Goal: Navigation & Orientation: Find specific page/section

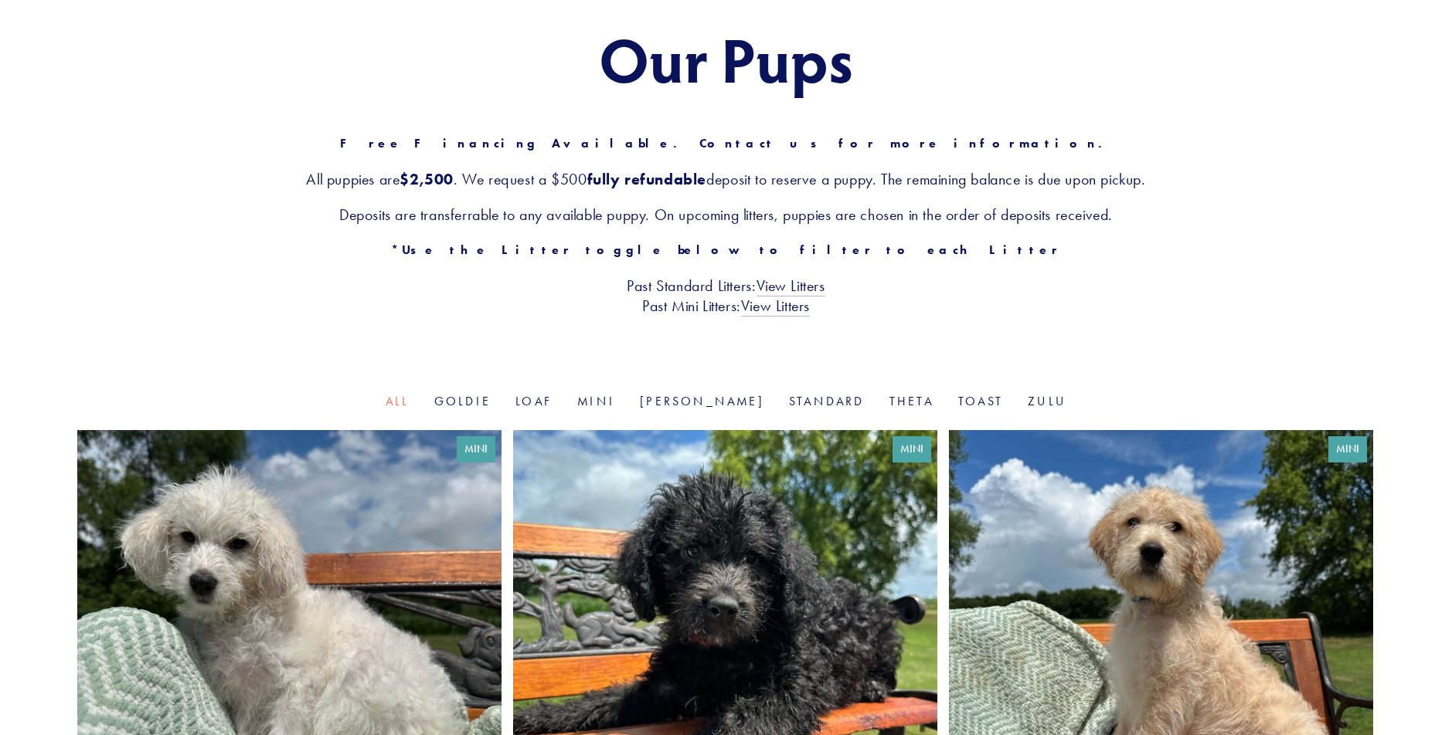
scroll to position [252, 0]
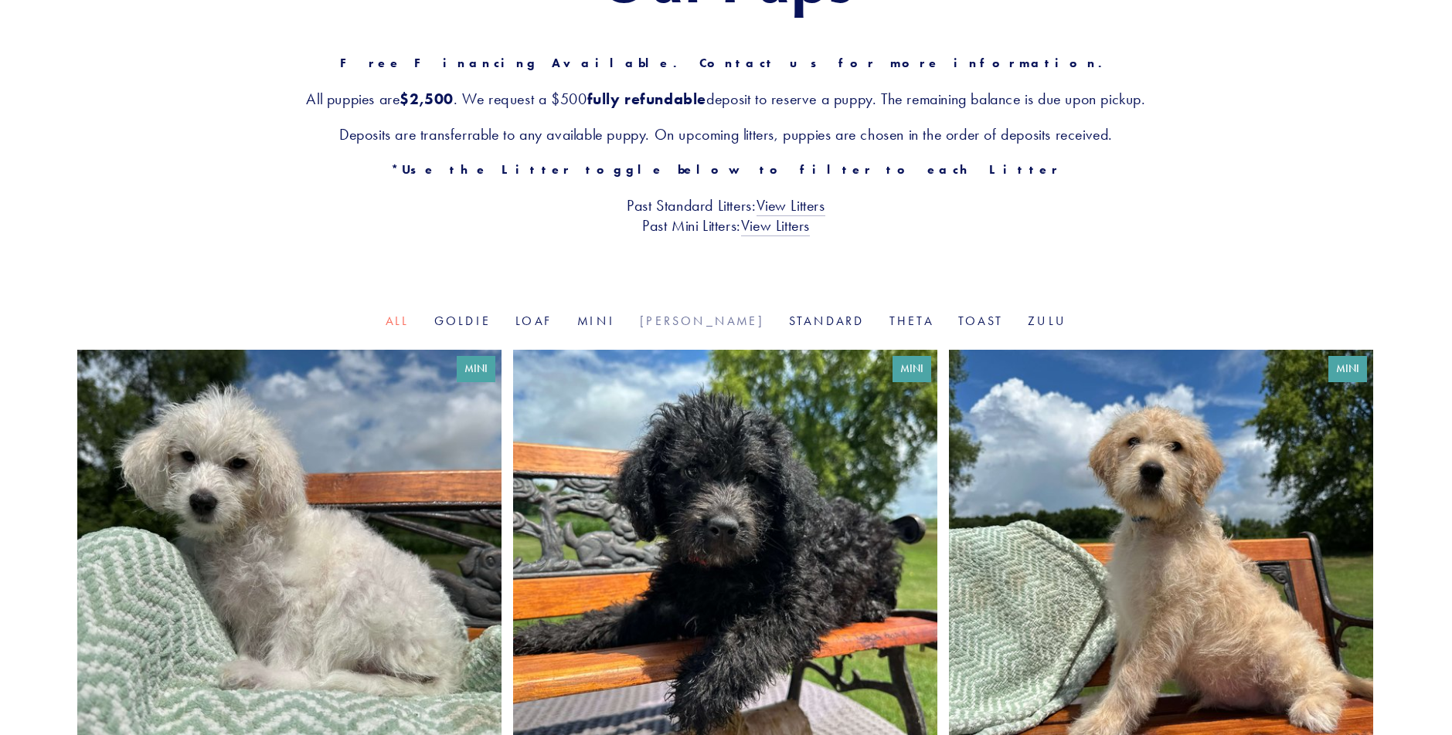
click at [698, 328] on link "[PERSON_NAME]" at bounding box center [702, 321] width 124 height 15
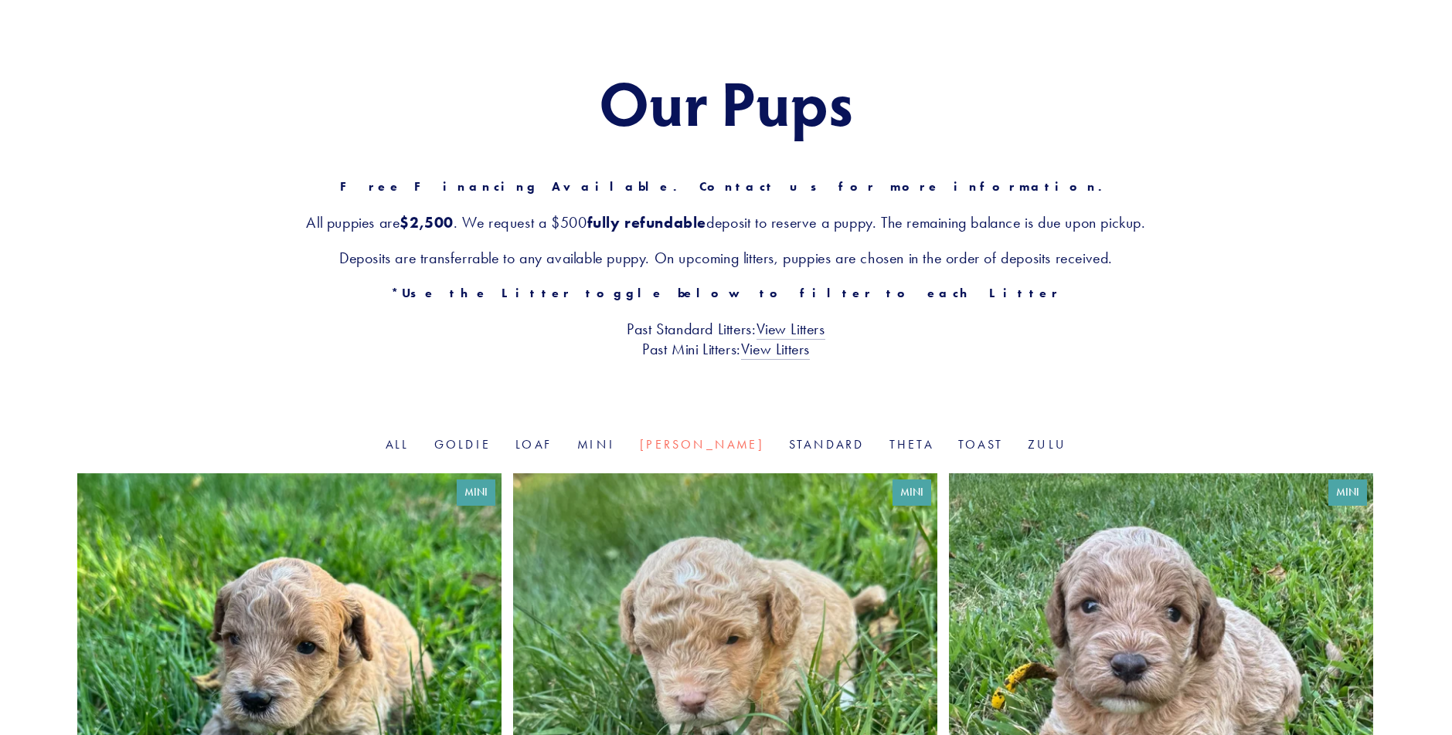
scroll to position [51, 0]
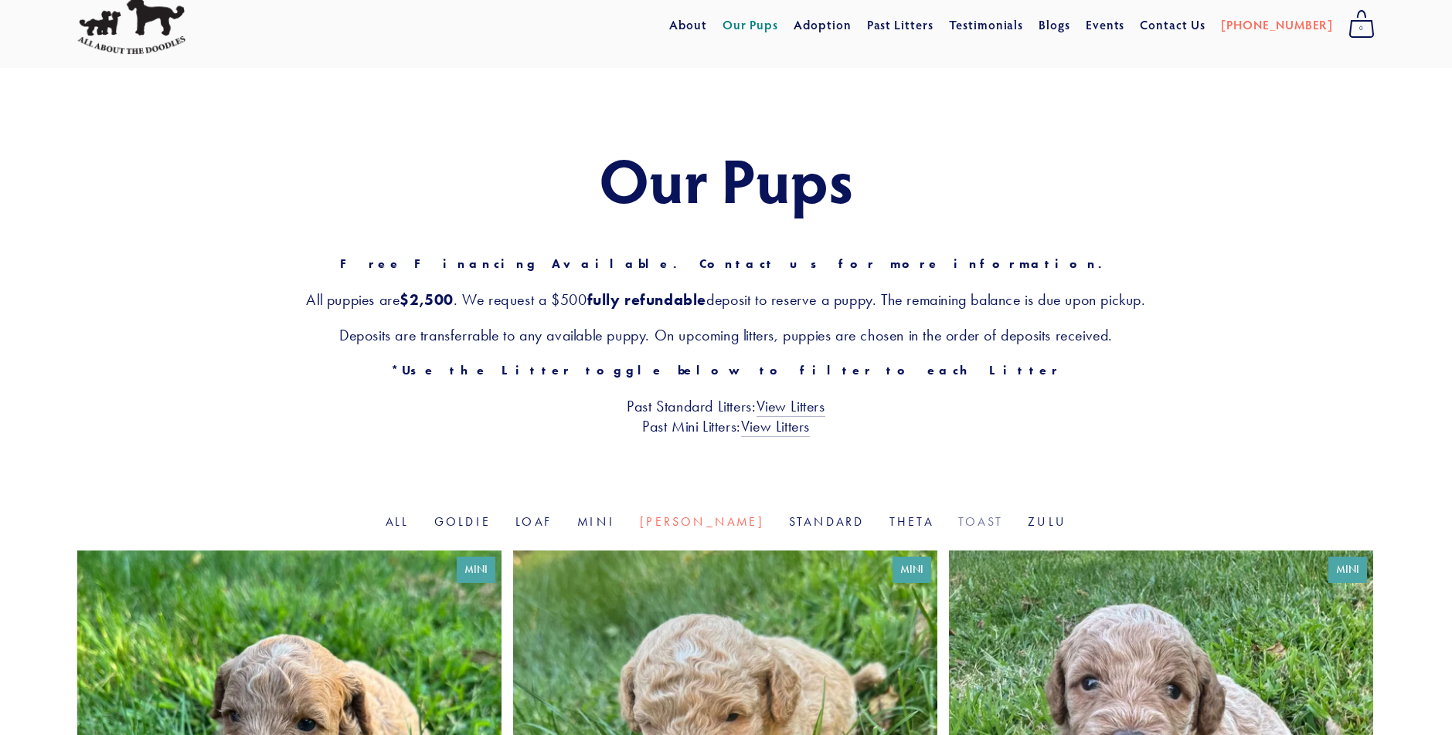
click at [958, 522] on link "Toast" at bounding box center [980, 522] width 45 height 15
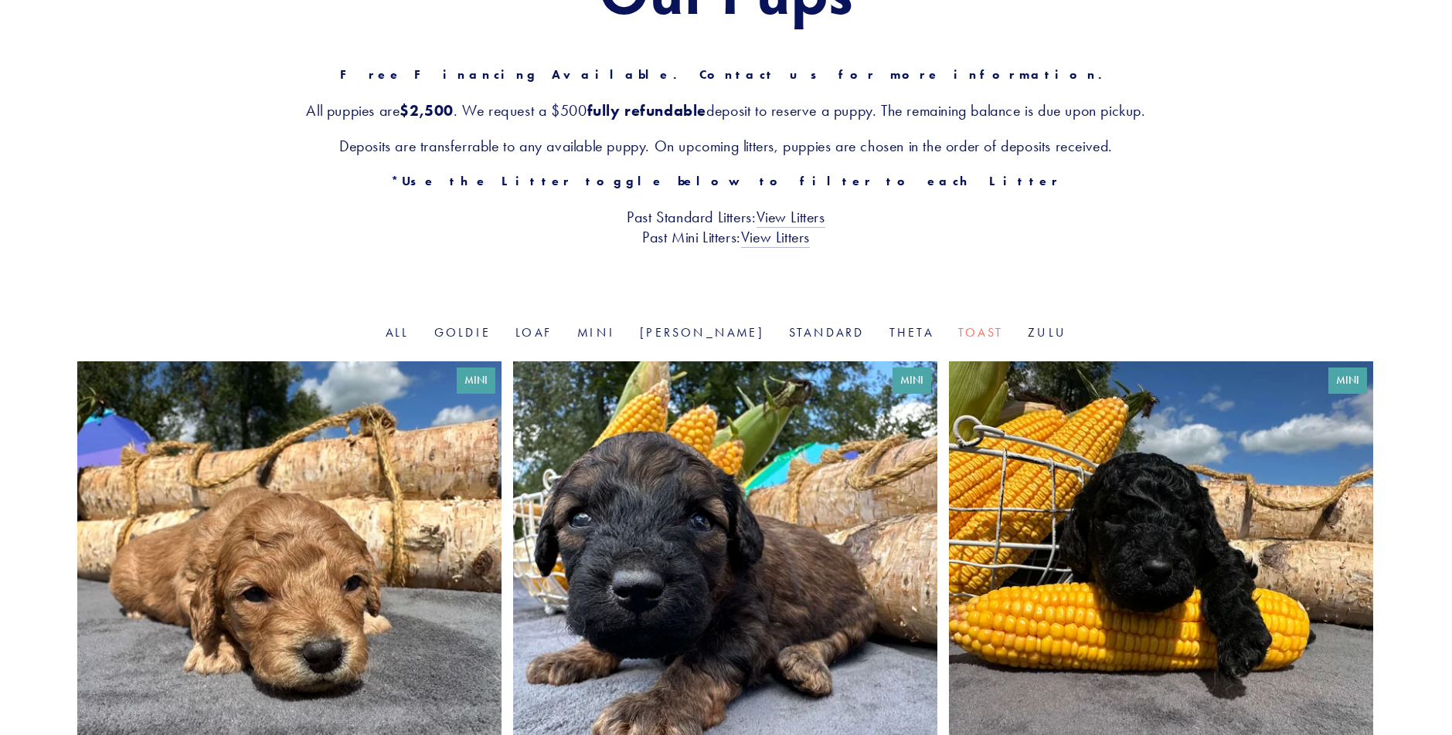
scroll to position [232, 0]
